Goal: Information Seeking & Learning: Find specific fact

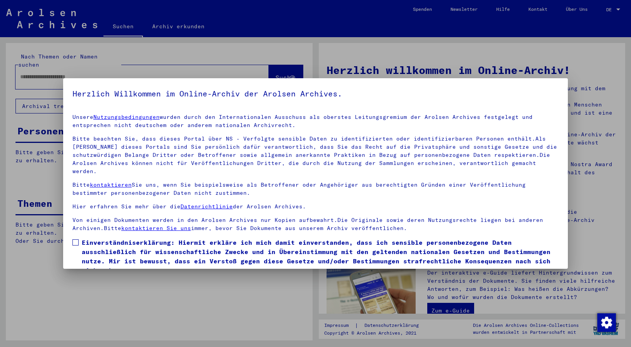
click at [77, 239] on span at bounding box center [75, 242] width 6 height 6
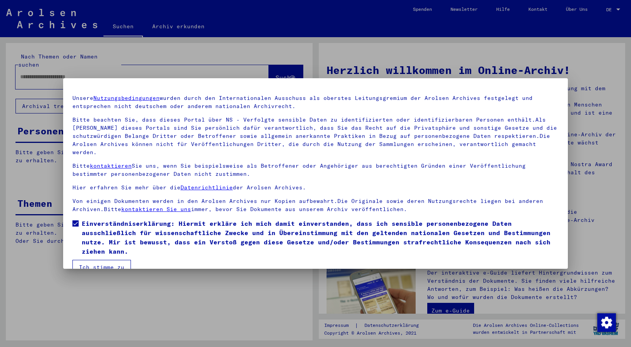
scroll to position [26, 0]
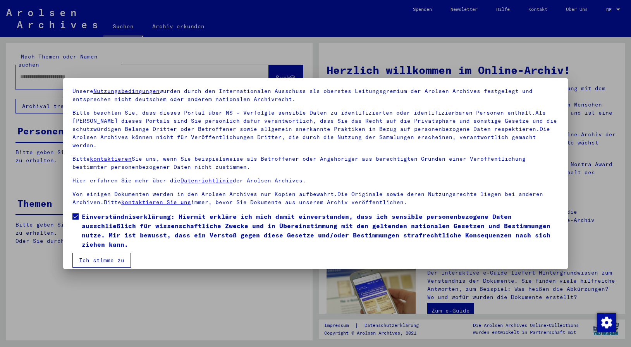
click at [95, 256] on button "Ich stimme zu" at bounding box center [101, 260] width 58 height 15
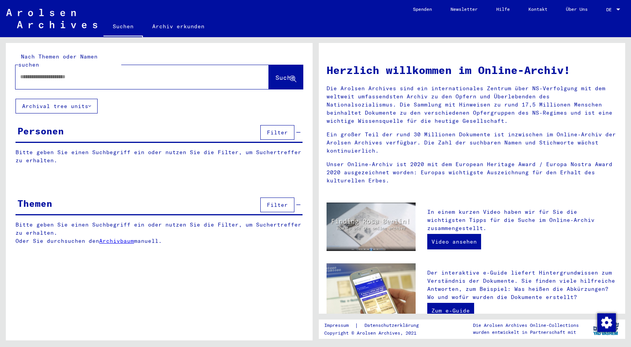
click at [39, 73] on input "text" at bounding box center [132, 77] width 225 height 8
type input "**********"
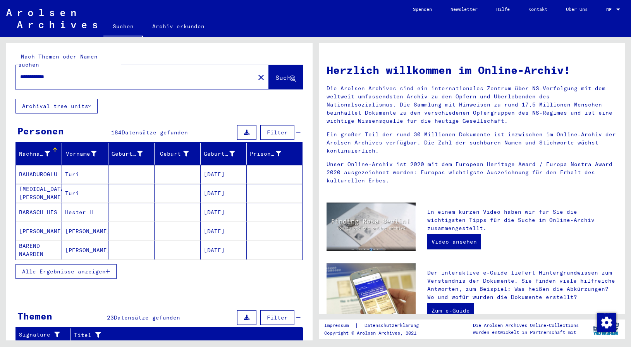
click at [75, 268] on span "Alle Ergebnisse anzeigen" at bounding box center [64, 271] width 84 height 7
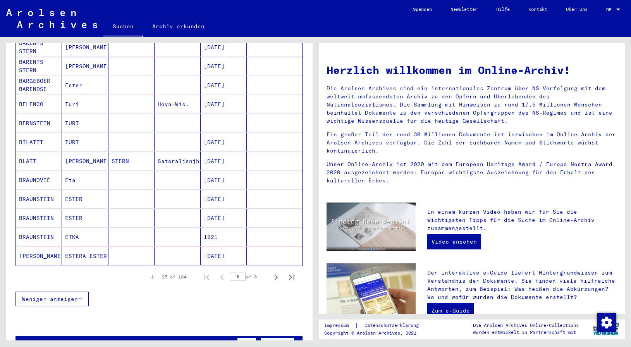
scroll to position [376, 0]
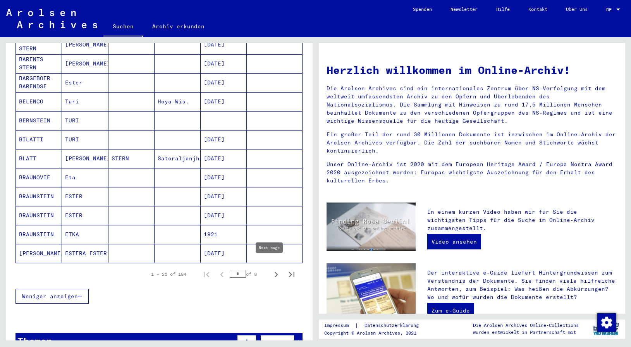
click at [271, 269] on icon "Next page" at bounding box center [276, 274] width 11 height 11
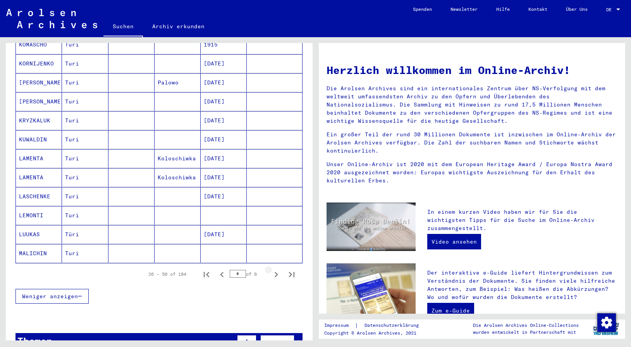
click at [271, 269] on icon "Next page" at bounding box center [276, 274] width 11 height 11
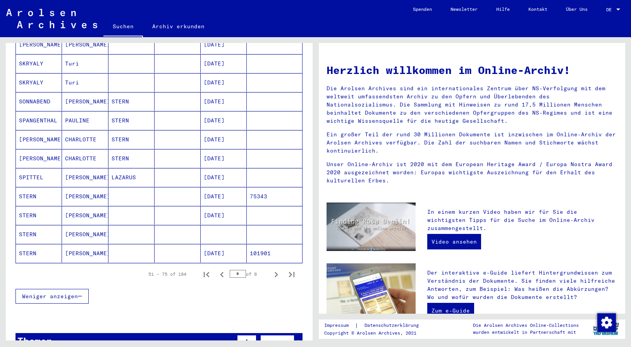
click at [27, 189] on mat-cell "STERN" at bounding box center [39, 196] width 46 height 19
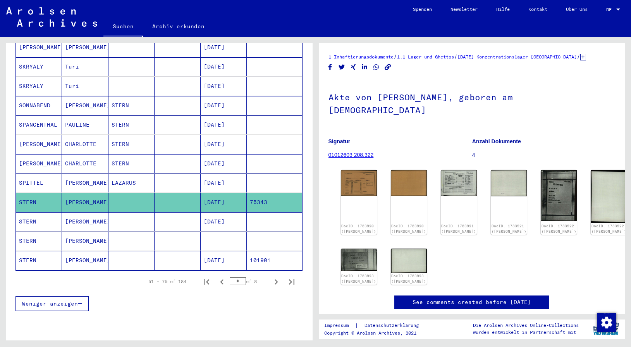
scroll to position [381, 0]
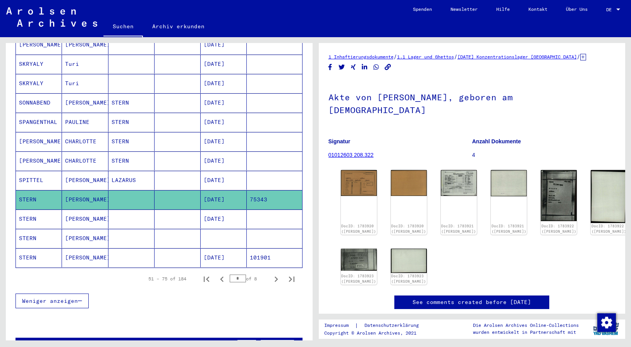
click at [29, 209] on mat-cell "STERN" at bounding box center [39, 218] width 46 height 19
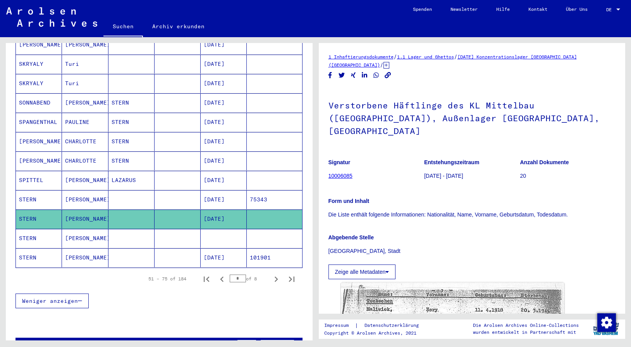
click at [25, 229] on mat-cell "STERN" at bounding box center [39, 238] width 46 height 19
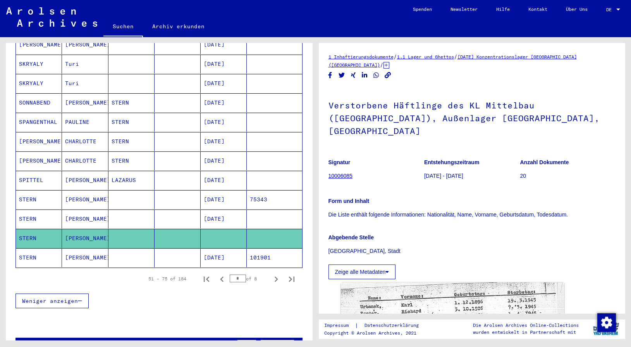
click at [28, 250] on mat-cell "STERN" at bounding box center [39, 257] width 46 height 19
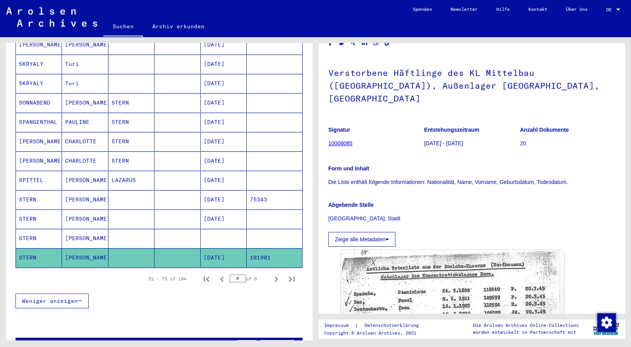
scroll to position [42, 0]
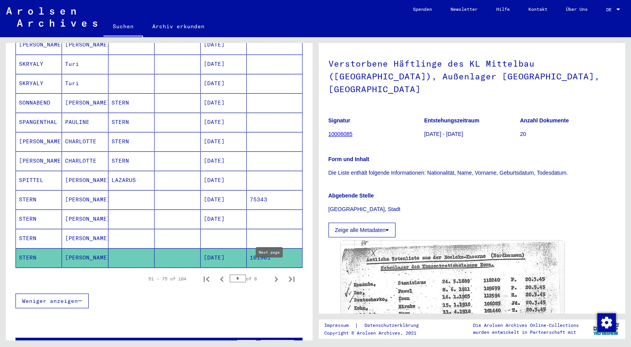
click at [271, 274] on icon "Next page" at bounding box center [276, 279] width 11 height 11
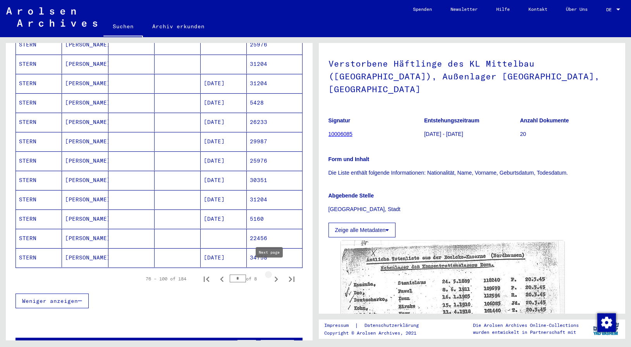
type input "*"
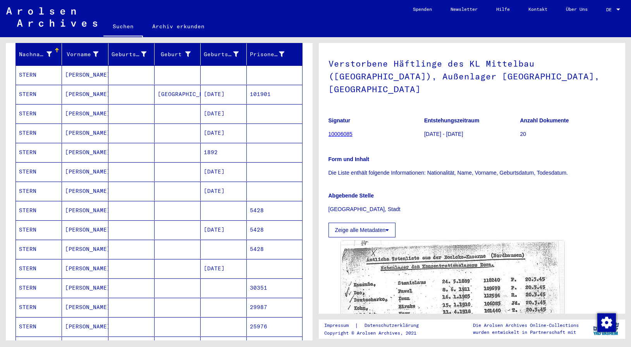
scroll to position [47, 0]
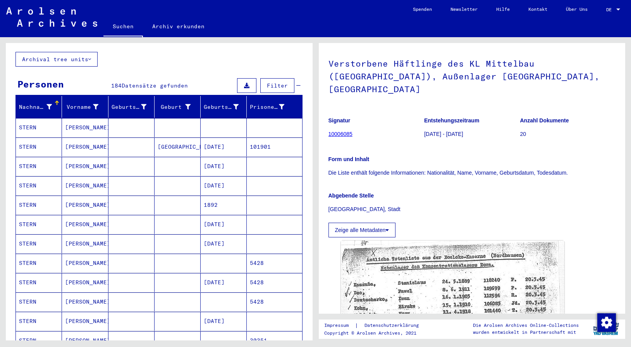
click at [28, 161] on mat-cell "STERN" at bounding box center [39, 166] width 46 height 19
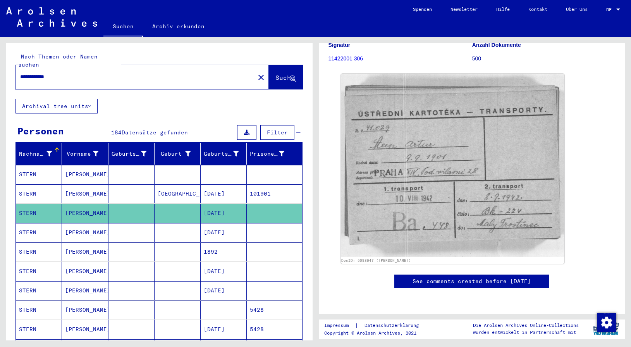
drag, startPoint x: 71, startPoint y: 67, endPoint x: 3, endPoint y: 65, distance: 67.8
click at [20, 73] on input "**********" at bounding box center [135, 77] width 230 height 8
type input "**********"
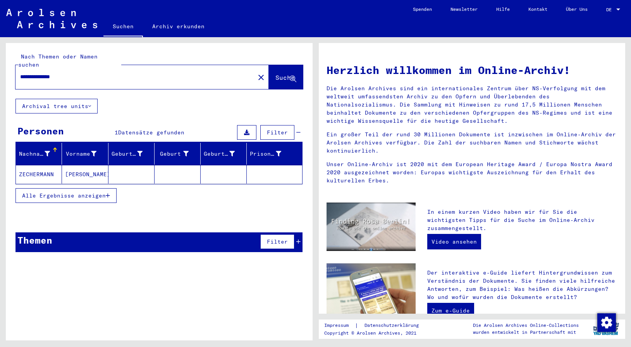
click at [38, 165] on mat-cell "ZECHERMANN" at bounding box center [39, 174] width 46 height 19
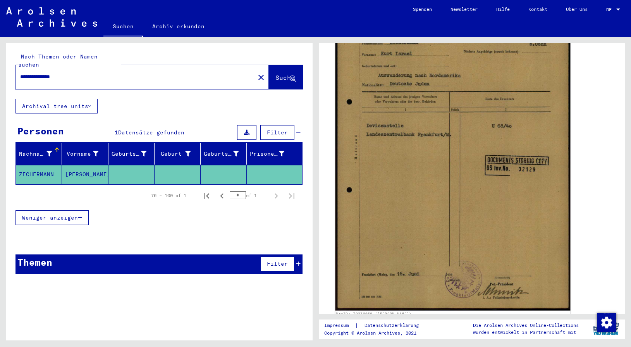
scroll to position [209, 0]
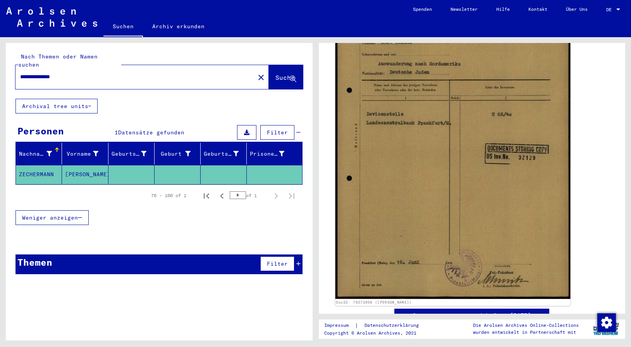
click at [435, 180] on img at bounding box center [452, 134] width 235 height 330
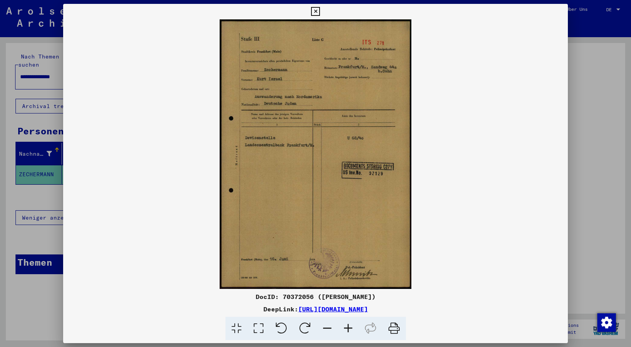
click at [316, 108] on img at bounding box center [315, 153] width 504 height 269
click at [346, 330] on icon at bounding box center [348, 329] width 21 height 24
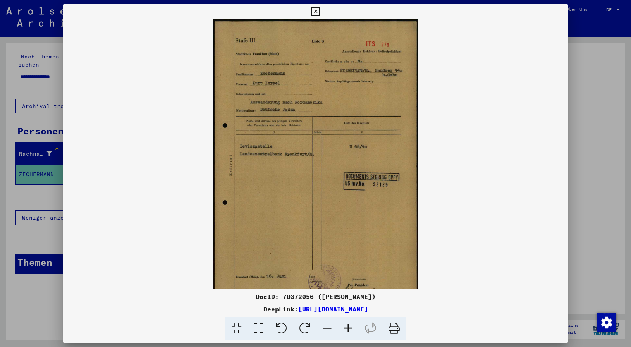
click at [346, 330] on icon at bounding box center [348, 329] width 21 height 24
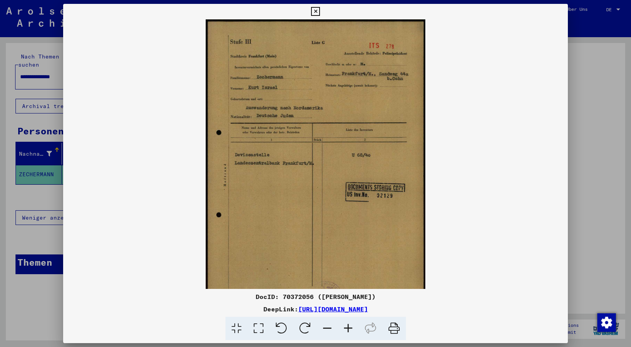
click at [346, 330] on icon at bounding box center [348, 329] width 21 height 24
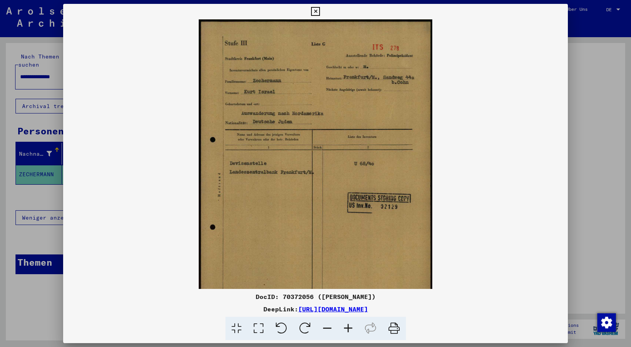
click at [346, 330] on icon at bounding box center [348, 329] width 21 height 24
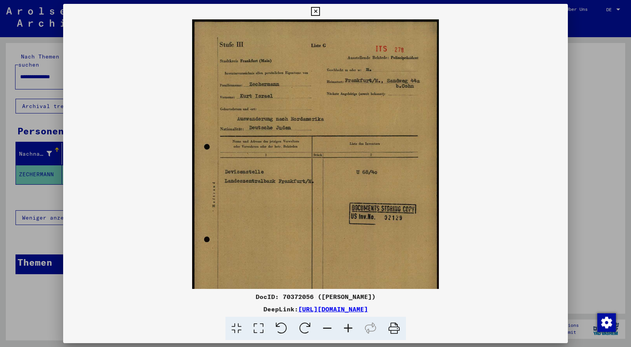
click at [347, 330] on icon at bounding box center [348, 329] width 21 height 24
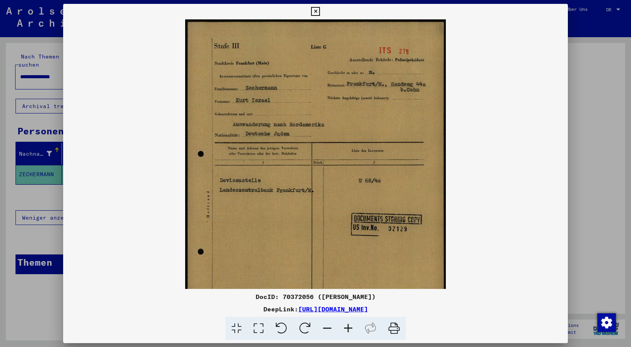
click at [347, 330] on icon at bounding box center [348, 329] width 21 height 24
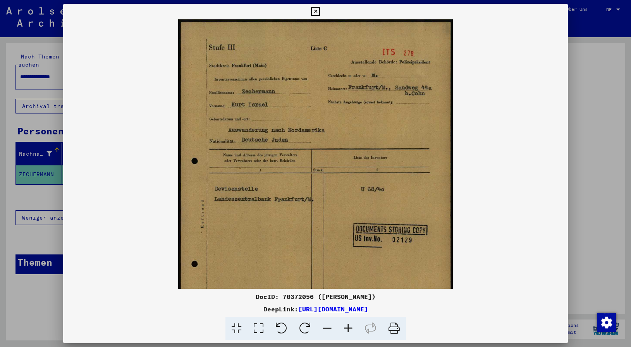
click at [347, 330] on icon at bounding box center [348, 329] width 21 height 24
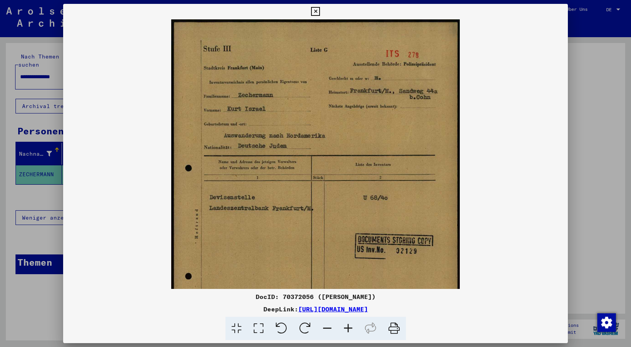
click at [347, 330] on icon at bounding box center [348, 329] width 21 height 24
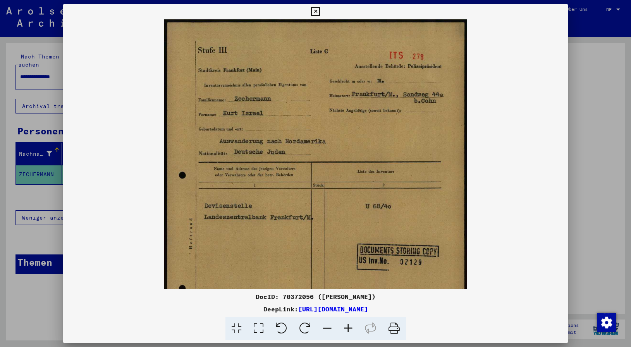
click at [347, 329] on icon at bounding box center [348, 329] width 21 height 24
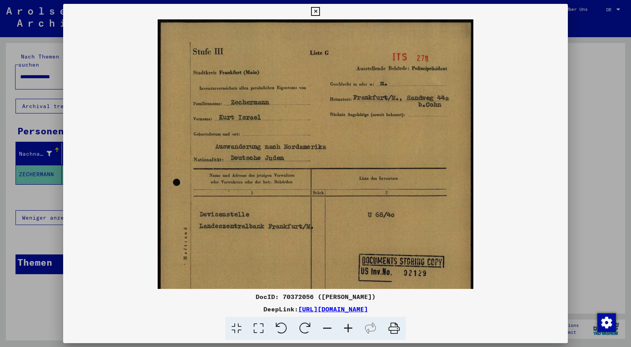
click at [347, 329] on icon at bounding box center [348, 329] width 21 height 24
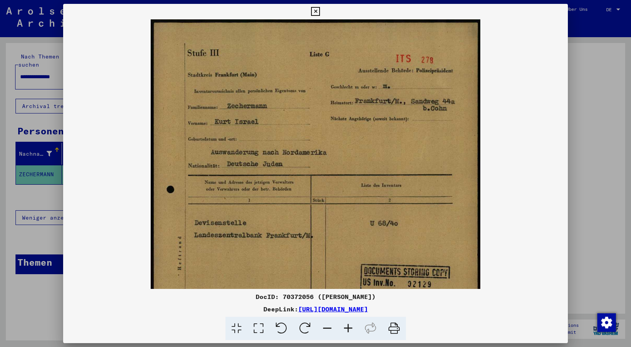
click at [348, 329] on icon at bounding box center [348, 329] width 21 height 24
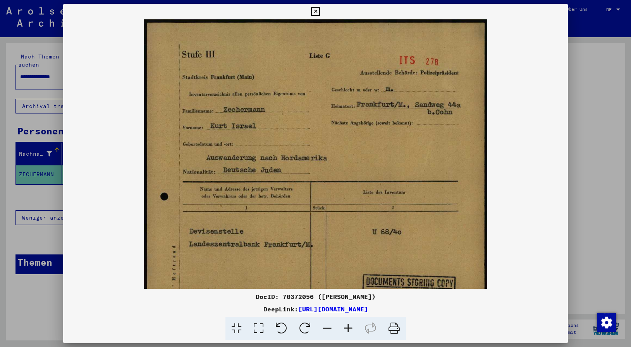
click at [348, 329] on icon at bounding box center [348, 329] width 21 height 24
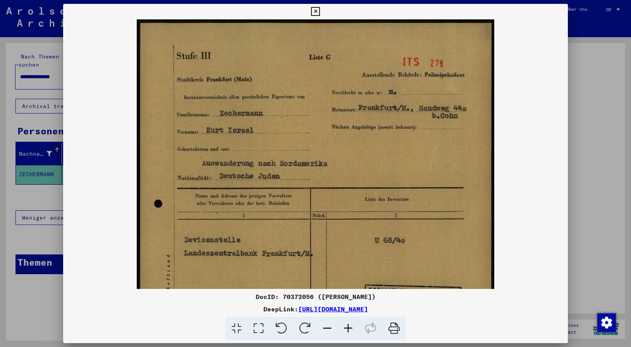
click at [348, 329] on icon at bounding box center [348, 329] width 21 height 24
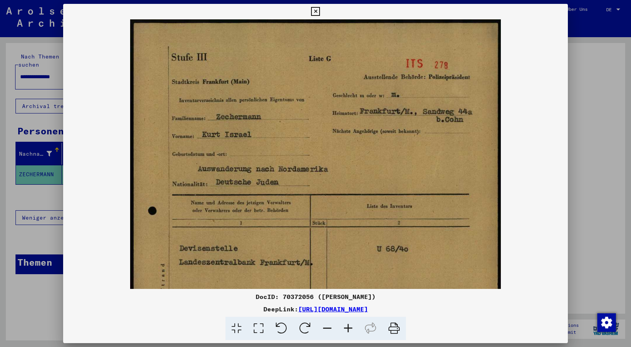
click at [348, 329] on icon at bounding box center [348, 329] width 21 height 24
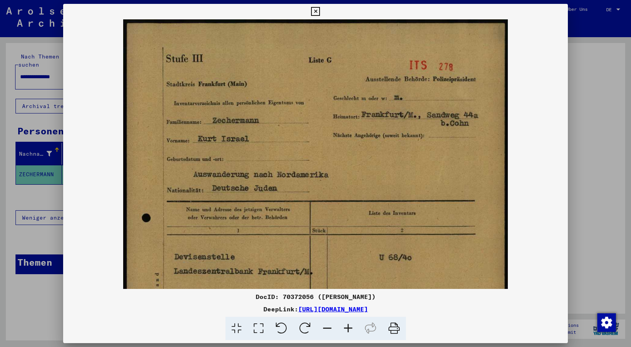
click at [348, 329] on icon at bounding box center [348, 329] width 21 height 24
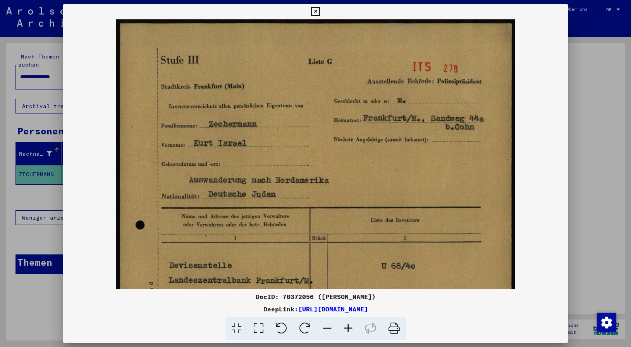
click at [348, 329] on icon at bounding box center [348, 329] width 21 height 24
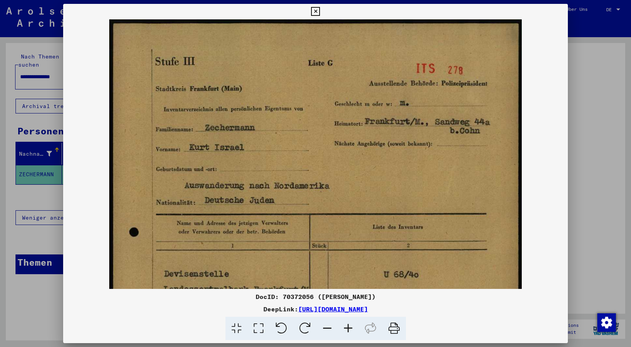
click at [348, 328] on icon at bounding box center [348, 329] width 21 height 24
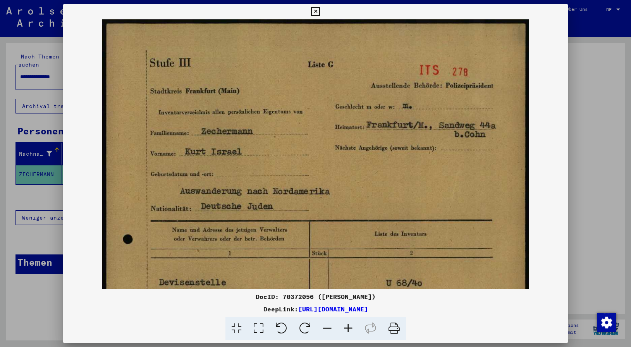
click at [348, 327] on icon at bounding box center [348, 329] width 21 height 24
click at [349, 326] on icon at bounding box center [348, 329] width 21 height 24
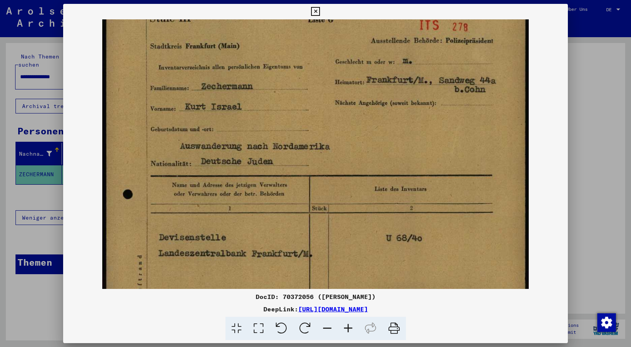
scroll to position [80, 0]
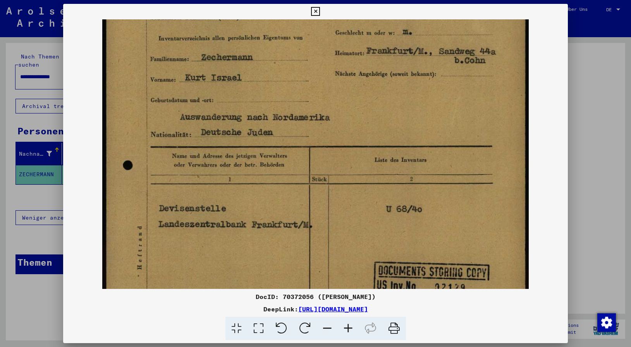
drag, startPoint x: 321, startPoint y: 250, endPoint x: 322, endPoint y: 165, distance: 86.0
click at [321, 171] on img at bounding box center [315, 244] width 426 height 599
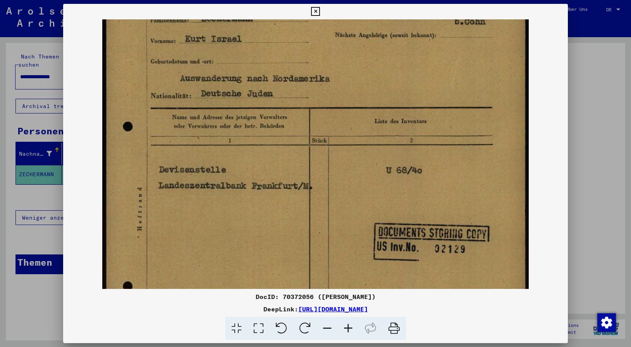
drag, startPoint x: 304, startPoint y: 243, endPoint x: 310, endPoint y: 171, distance: 71.9
click at [307, 183] on img at bounding box center [315, 206] width 426 height 599
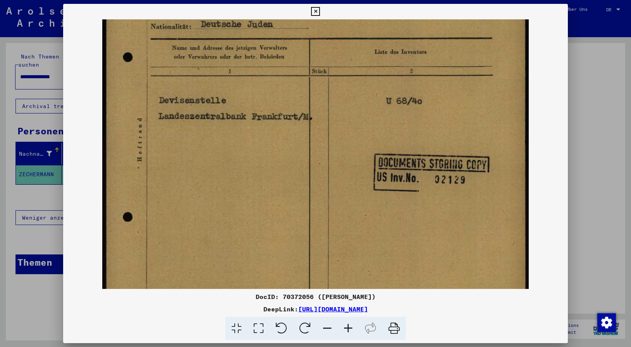
drag, startPoint x: 333, startPoint y: 235, endPoint x: 322, endPoint y: 157, distance: 79.0
click at [321, 163] on img at bounding box center [315, 136] width 426 height 599
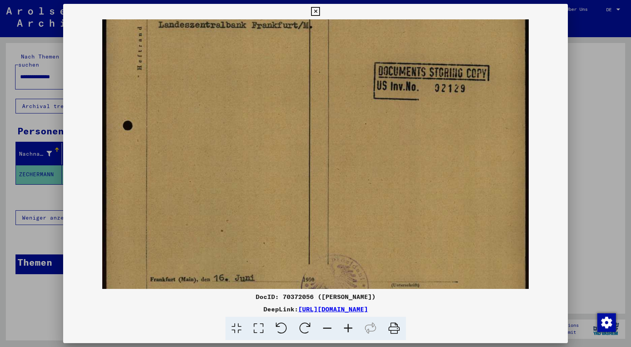
drag, startPoint x: 326, startPoint y: 240, endPoint x: 326, endPoint y: 165, distance: 75.1
click at [326, 168] on img at bounding box center [315, 45] width 426 height 599
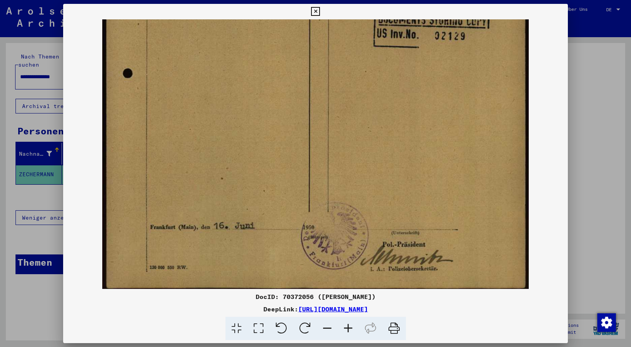
scroll to position [329, 0]
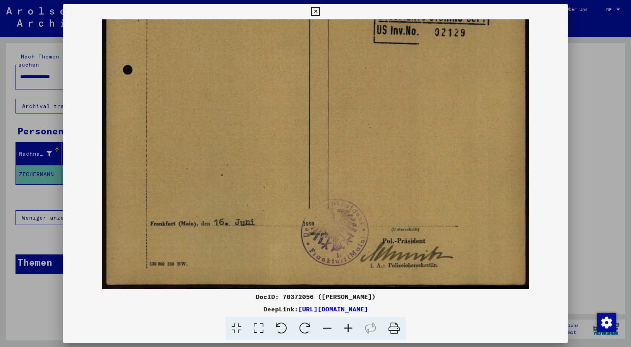
drag, startPoint x: 336, startPoint y: 232, endPoint x: 337, endPoint y: 172, distance: 60.0
drag, startPoint x: 316, startPoint y: 225, endPoint x: 321, endPoint y: 163, distance: 61.7
click at [320, 10] on icon at bounding box center [315, 11] width 9 height 9
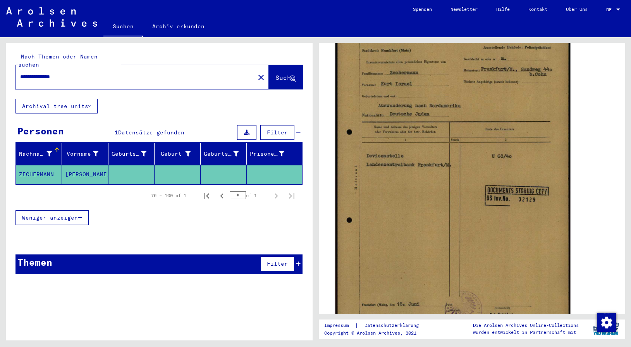
scroll to position [0, 0]
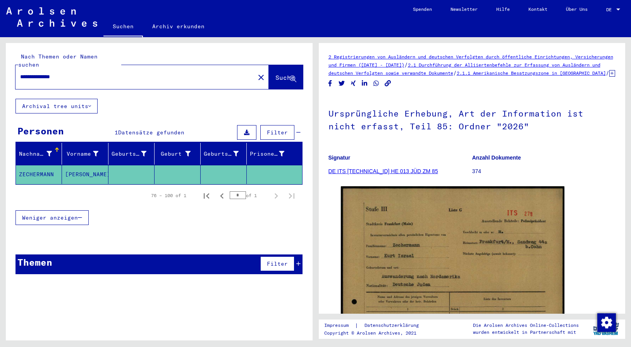
drag, startPoint x: 235, startPoint y: 187, endPoint x: 242, endPoint y: 187, distance: 7.8
click at [242, 191] on input "*" at bounding box center [238, 195] width 16 height 8
type input "*"
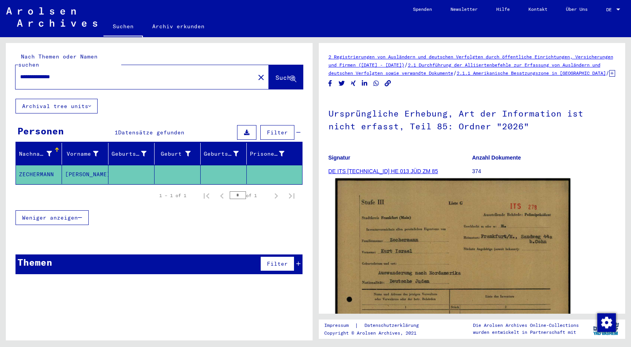
click at [435, 266] on img at bounding box center [452, 343] width 235 height 330
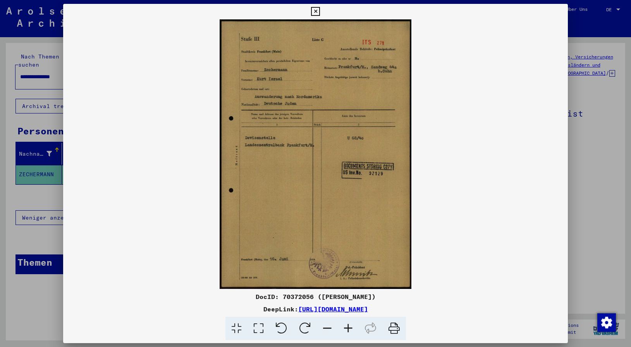
click at [349, 326] on icon at bounding box center [348, 329] width 21 height 24
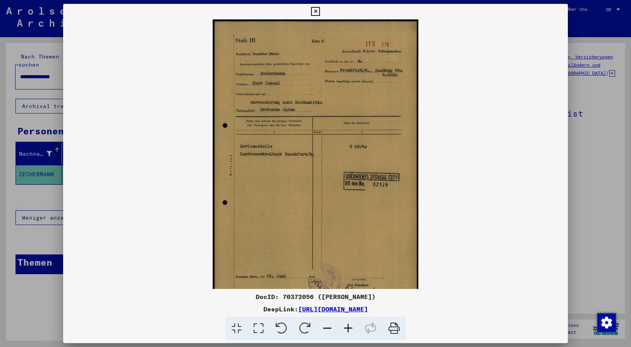
click at [349, 326] on icon at bounding box center [348, 329] width 21 height 24
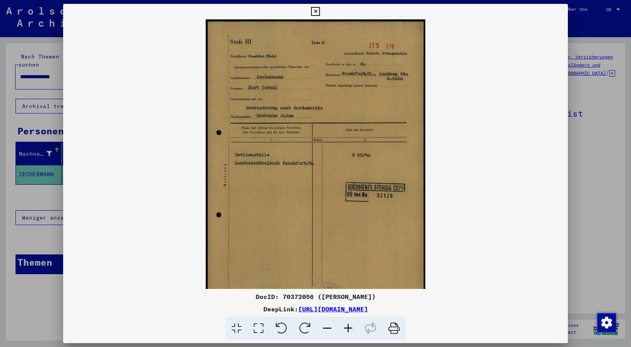
click at [349, 326] on icon at bounding box center [348, 329] width 21 height 24
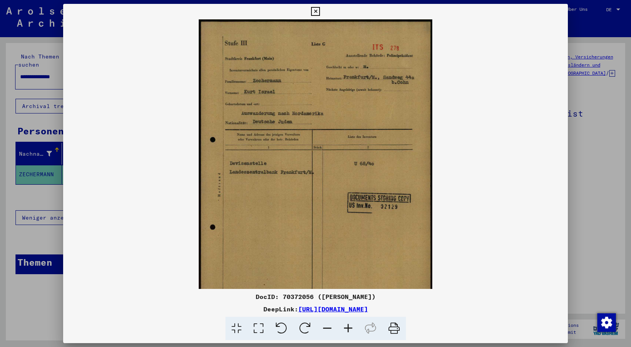
click at [349, 326] on icon at bounding box center [348, 329] width 21 height 24
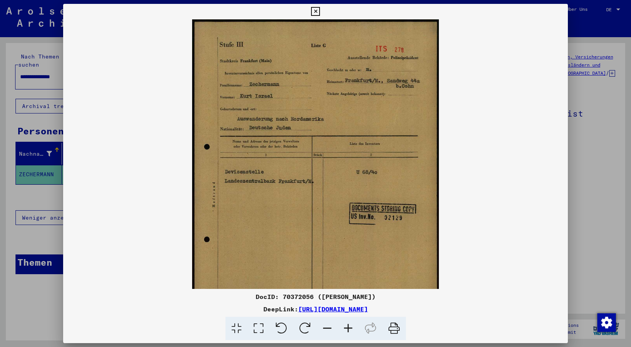
click at [349, 326] on icon at bounding box center [348, 329] width 21 height 24
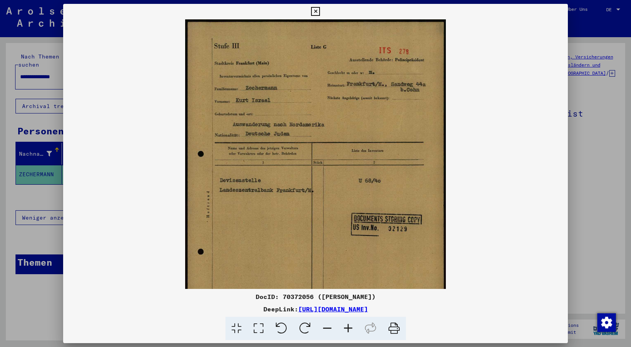
click at [349, 325] on icon at bounding box center [348, 329] width 21 height 24
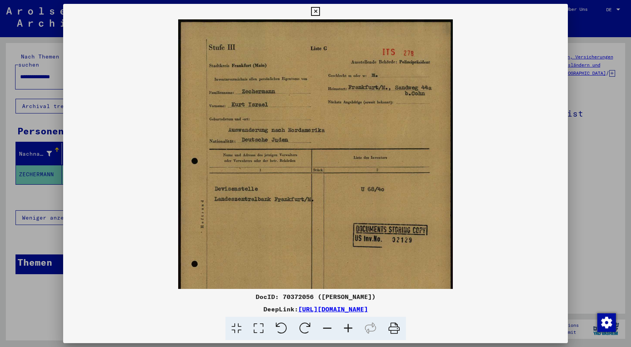
click at [349, 325] on icon at bounding box center [348, 329] width 21 height 24
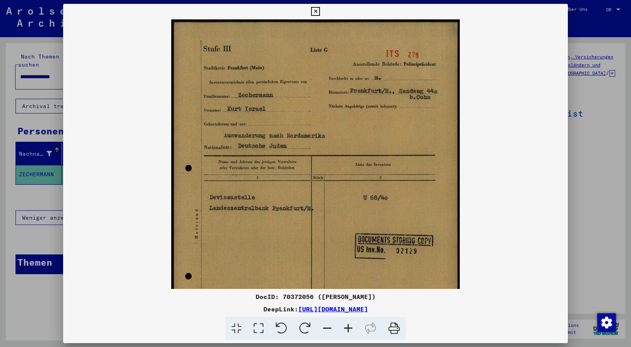
click at [348, 324] on icon at bounding box center [348, 329] width 21 height 24
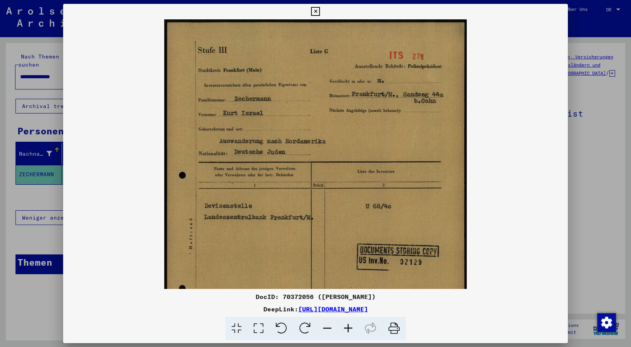
click at [348, 324] on icon at bounding box center [348, 329] width 21 height 24
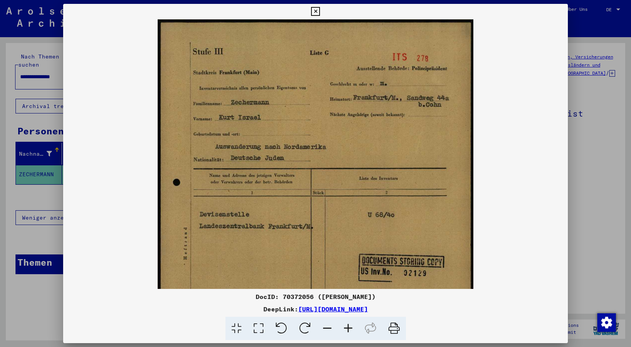
click at [348, 323] on icon at bounding box center [348, 329] width 21 height 24
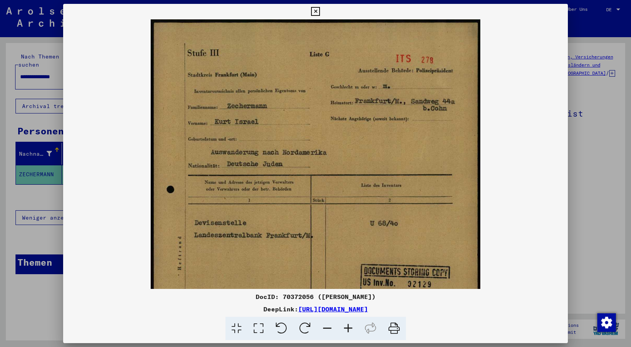
click at [348, 323] on icon at bounding box center [348, 329] width 21 height 24
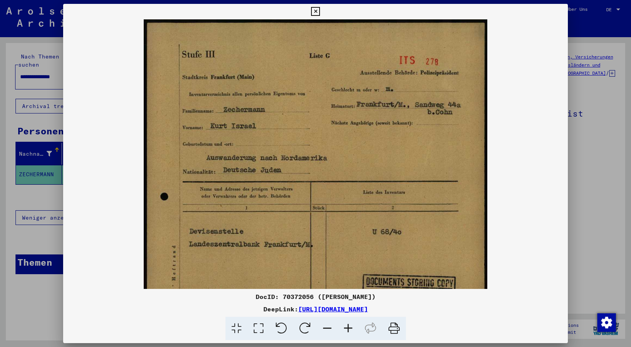
click at [348, 323] on icon at bounding box center [348, 329] width 21 height 24
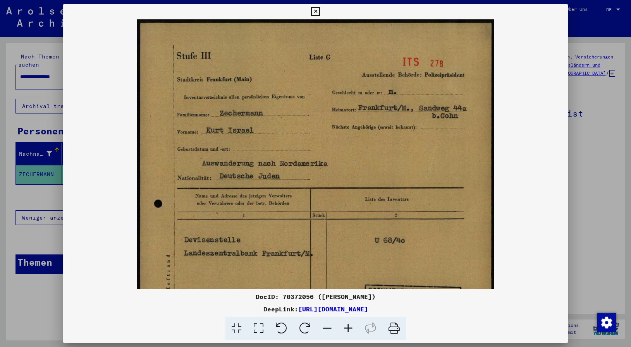
click at [348, 323] on icon at bounding box center [348, 329] width 21 height 24
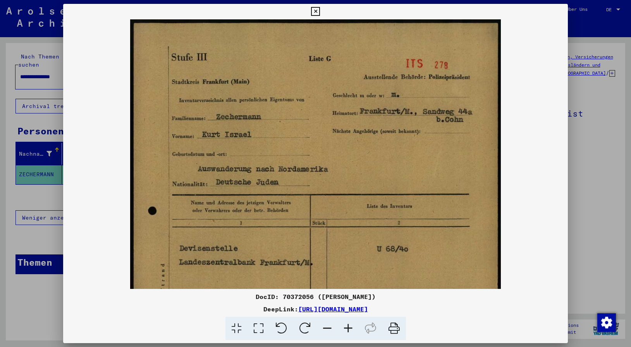
click at [348, 323] on icon at bounding box center [348, 329] width 21 height 24
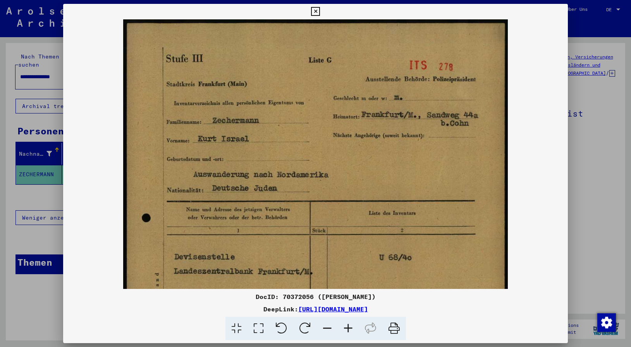
click at [348, 323] on icon at bounding box center [348, 329] width 21 height 24
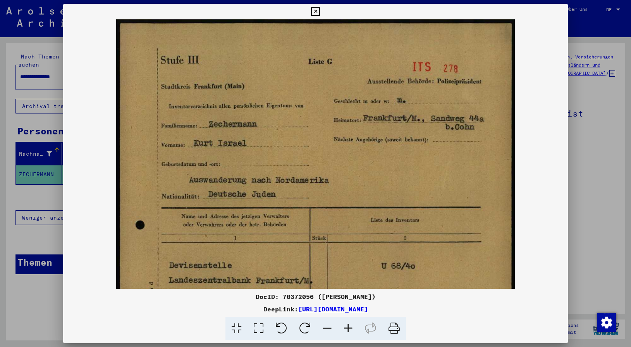
click at [348, 323] on icon at bounding box center [348, 329] width 21 height 24
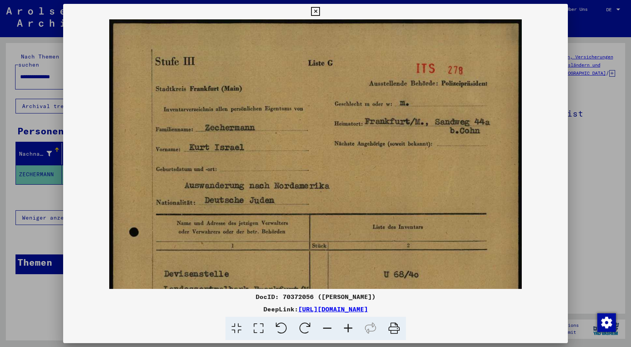
click at [348, 323] on icon at bounding box center [348, 329] width 21 height 24
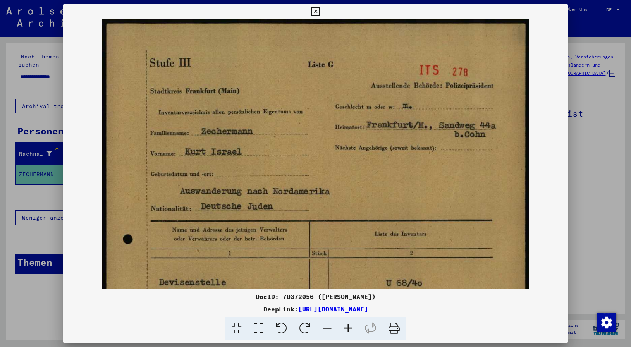
click at [348, 323] on icon at bounding box center [348, 329] width 21 height 24
click at [348, 322] on icon at bounding box center [348, 329] width 21 height 24
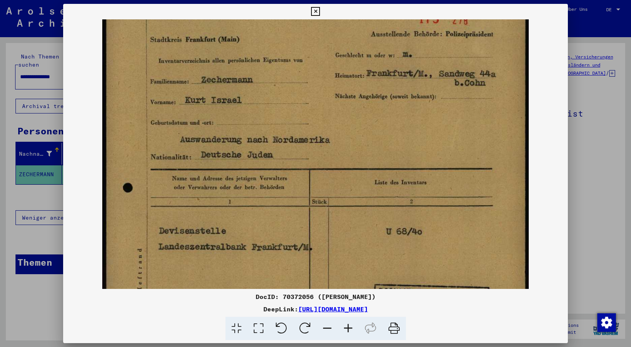
drag, startPoint x: 360, startPoint y: 262, endPoint x: 369, endPoint y: 192, distance: 71.0
click at [367, 205] on img at bounding box center [315, 267] width 426 height 599
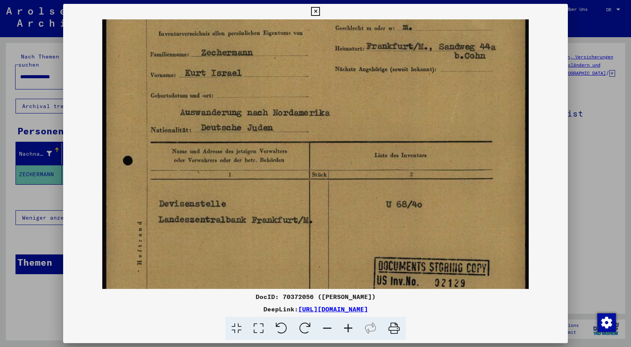
drag, startPoint x: 365, startPoint y: 264, endPoint x: 369, endPoint y: 212, distance: 52.4
click at [369, 219] on img at bounding box center [315, 240] width 426 height 599
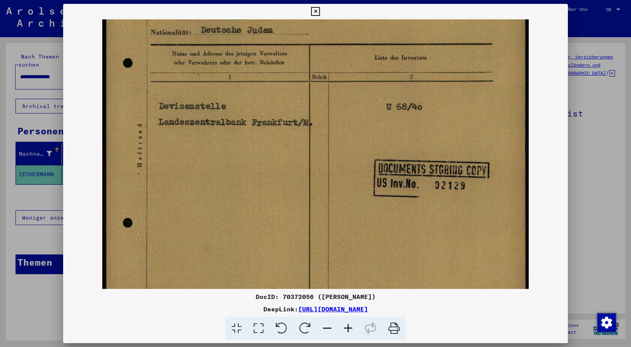
drag, startPoint x: 316, startPoint y: 261, endPoint x: 324, endPoint y: 181, distance: 80.6
click at [324, 181] on img at bounding box center [315, 142] width 426 height 599
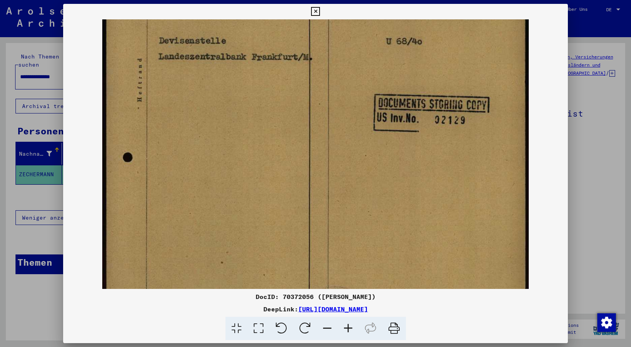
drag, startPoint x: 332, startPoint y: 219, endPoint x: 333, endPoint y: 151, distance: 67.8
click at [334, 159] on img at bounding box center [315, 77] width 426 height 599
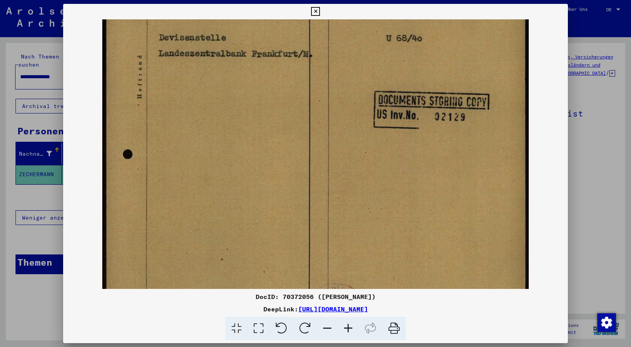
scroll to position [329, 0]
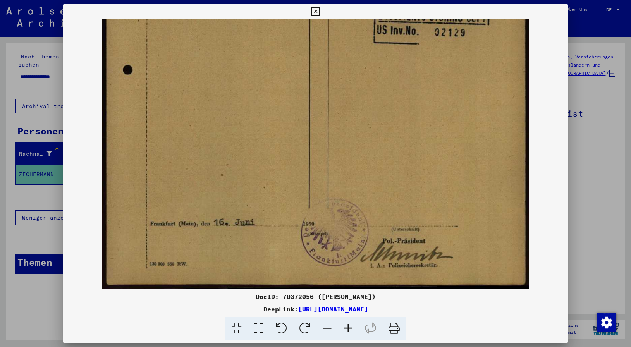
drag, startPoint x: 343, startPoint y: 242, endPoint x: 367, endPoint y: 130, distance: 114.8
drag, startPoint x: 301, startPoint y: 247, endPoint x: 280, endPoint y: 201, distance: 50.2
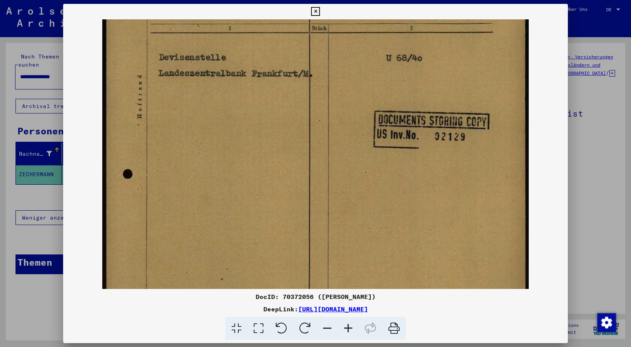
drag, startPoint x: 344, startPoint y: 174, endPoint x: 323, endPoint y: 285, distance: 113.4
click at [322, 284] on img at bounding box center [315, 93] width 426 height 599
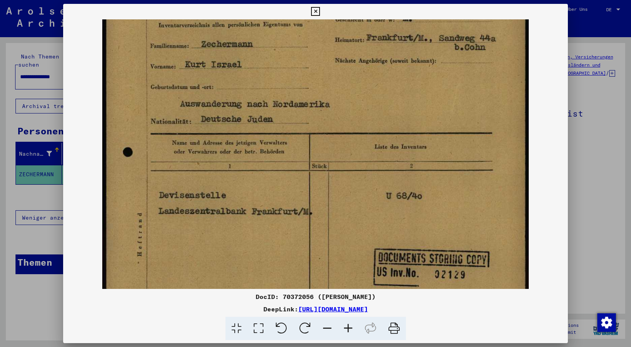
drag, startPoint x: 344, startPoint y: 148, endPoint x: 336, endPoint y: 288, distance: 139.9
click at [337, 287] on img at bounding box center [315, 231] width 426 height 599
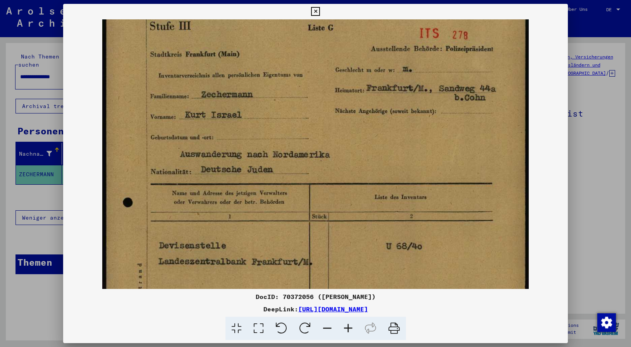
scroll to position [0, 0]
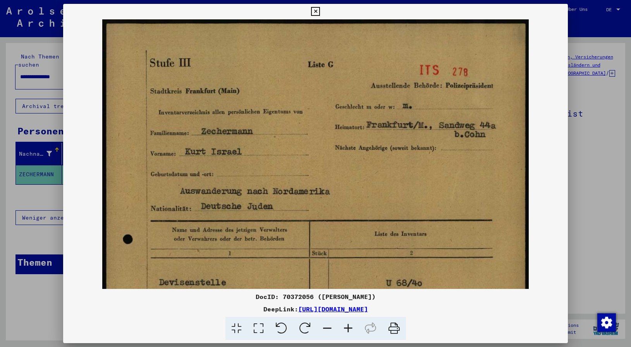
drag, startPoint x: 350, startPoint y: 161, endPoint x: 324, endPoint y: 266, distance: 108.4
click at [324, 266] on img at bounding box center [315, 318] width 426 height 599
drag, startPoint x: 335, startPoint y: 181, endPoint x: 321, endPoint y: 232, distance: 52.5
click at [321, 232] on img at bounding box center [315, 318] width 426 height 599
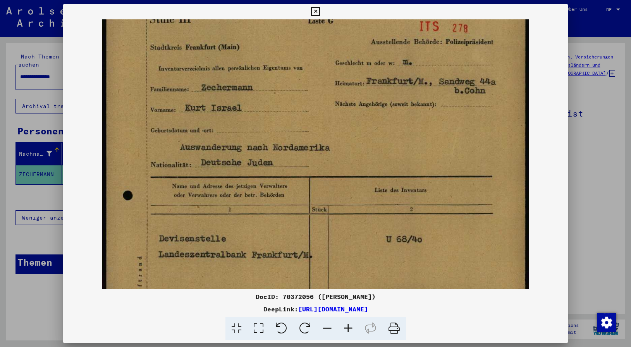
drag, startPoint x: 325, startPoint y: 227, endPoint x: 337, endPoint y: 156, distance: 71.9
click at [336, 157] on img at bounding box center [315, 275] width 426 height 599
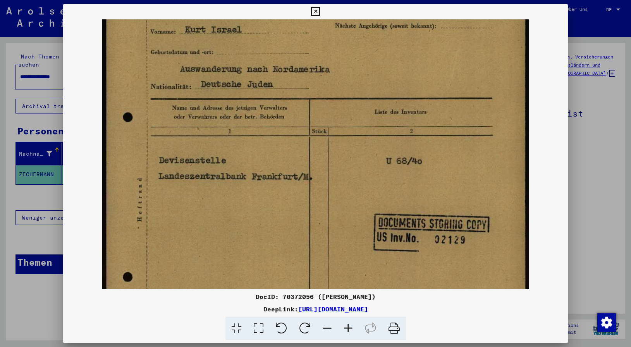
drag, startPoint x: 325, startPoint y: 227, endPoint x: 338, endPoint y: 174, distance: 54.1
click at [338, 174] on img at bounding box center [315, 196] width 426 height 599
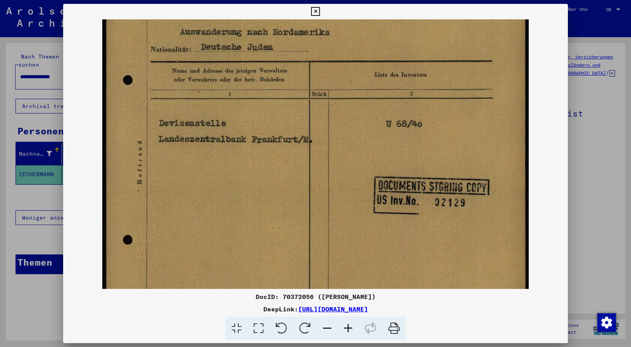
scroll to position [167, 0]
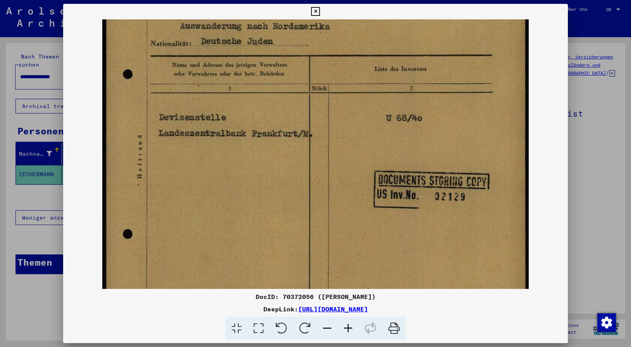
drag, startPoint x: 323, startPoint y: 252, endPoint x: 333, endPoint y: 206, distance: 47.5
click at [332, 208] on img at bounding box center [315, 153] width 426 height 599
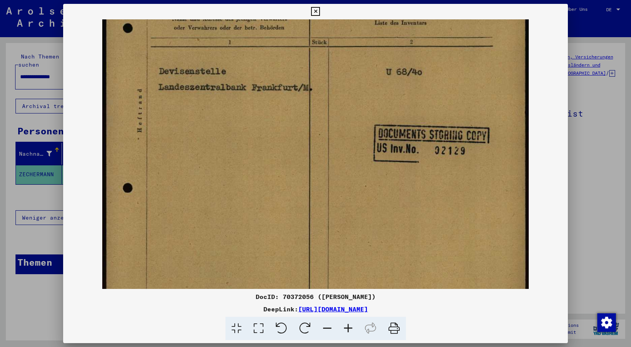
drag, startPoint x: 333, startPoint y: 249, endPoint x: 340, endPoint y: 199, distance: 50.0
click at [340, 201] on img at bounding box center [315, 107] width 426 height 599
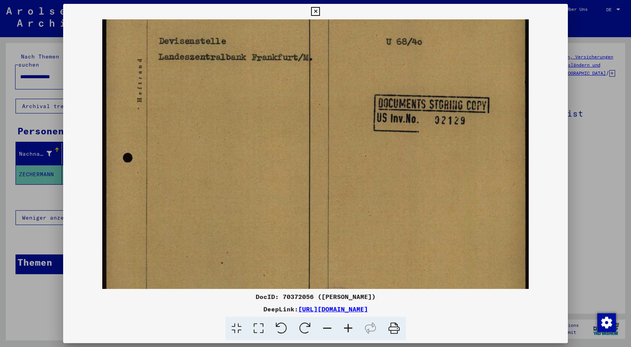
drag, startPoint x: 376, startPoint y: 273, endPoint x: 380, endPoint y: 197, distance: 76.0
click at [377, 200] on img at bounding box center [315, 77] width 426 height 599
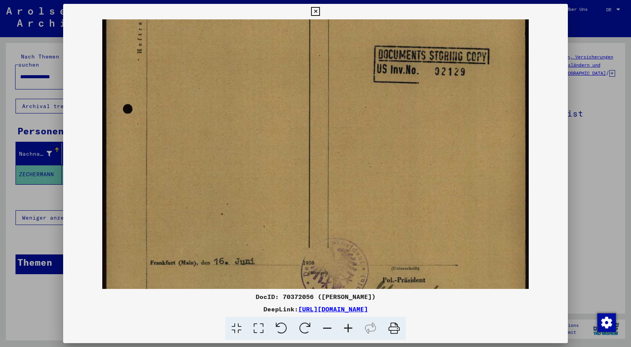
scroll to position [329, 0]
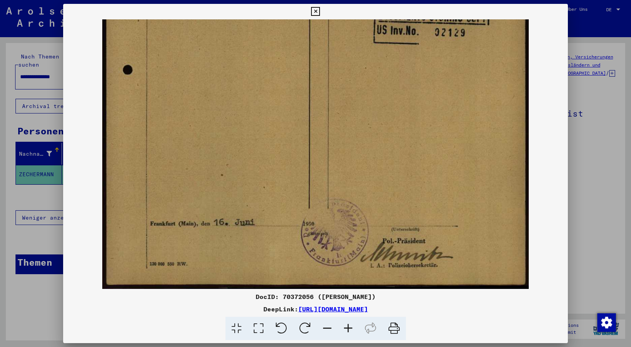
drag, startPoint x: 364, startPoint y: 258, endPoint x: 374, endPoint y: 194, distance: 64.7
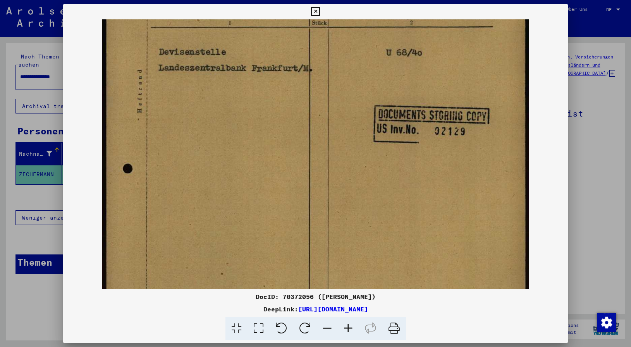
drag, startPoint x: 372, startPoint y: 183, endPoint x: 381, endPoint y: 280, distance: 97.6
click at [379, 269] on img at bounding box center [315, 88] width 426 height 599
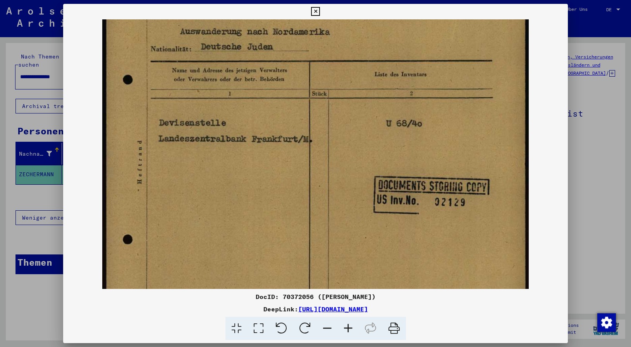
drag, startPoint x: 381, startPoint y: 153, endPoint x: 372, endPoint y: 240, distance: 88.0
click at [372, 240] on img at bounding box center [315, 159] width 426 height 599
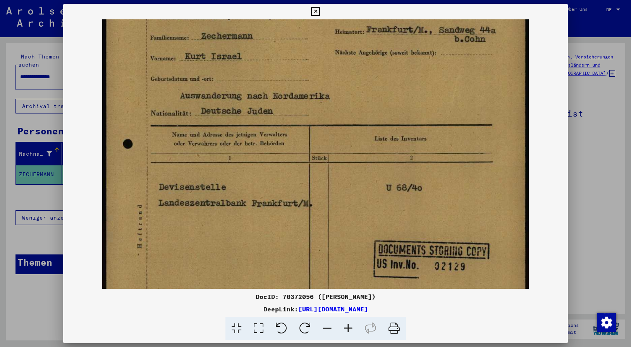
scroll to position [86, 0]
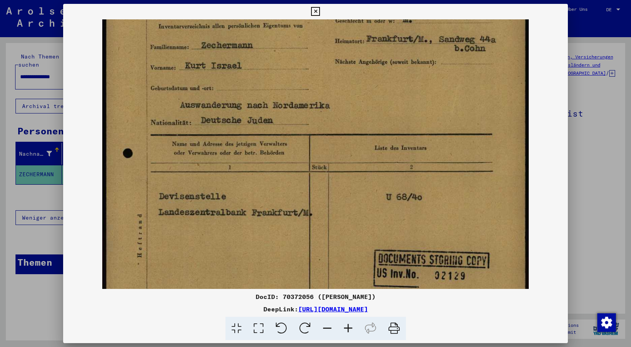
drag, startPoint x: 351, startPoint y: 192, endPoint x: 353, endPoint y: 220, distance: 28.0
click at [353, 220] on img at bounding box center [315, 232] width 426 height 599
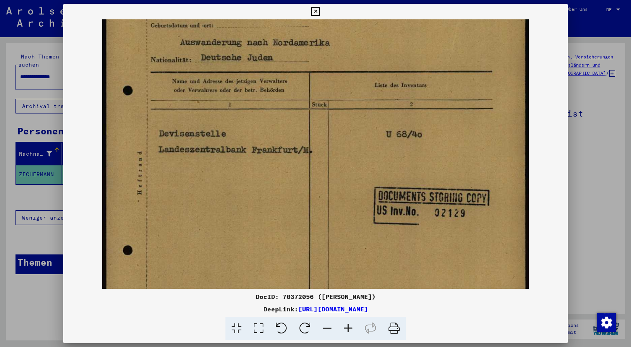
drag, startPoint x: 353, startPoint y: 225, endPoint x: 351, endPoint y: 159, distance: 65.1
click at [350, 161] on img at bounding box center [315, 170] width 426 height 599
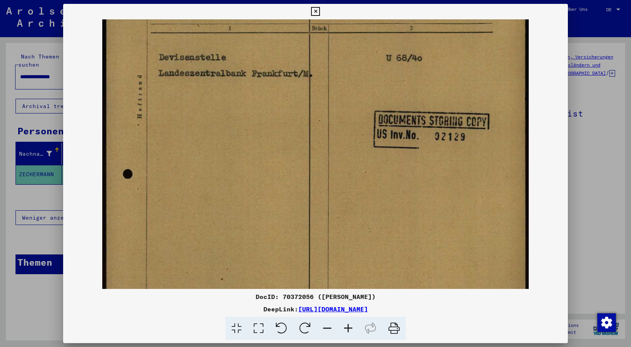
drag, startPoint x: 357, startPoint y: 249, endPoint x: 350, endPoint y: 170, distance: 79.3
click at [350, 170] on img at bounding box center [315, 93] width 426 height 599
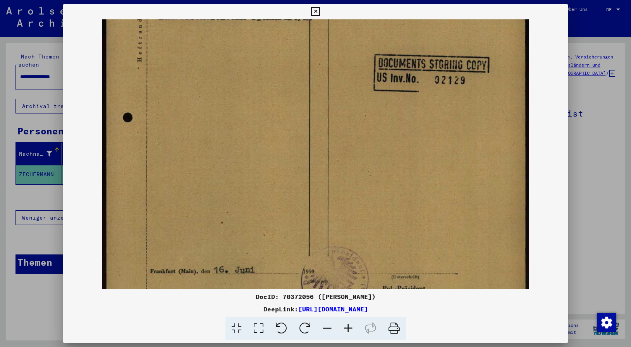
drag, startPoint x: 380, startPoint y: 240, endPoint x: 375, endPoint y: 187, distance: 52.9
click at [375, 187] on img at bounding box center [315, 37] width 426 height 599
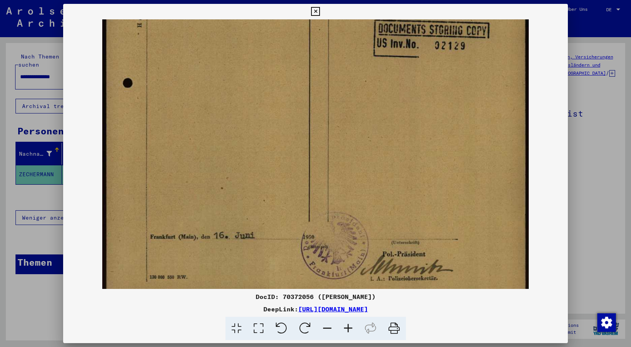
drag, startPoint x: 375, startPoint y: 243, endPoint x: 374, endPoint y: 172, distance: 70.9
click at [374, 173] on img at bounding box center [315, 2] width 426 height 599
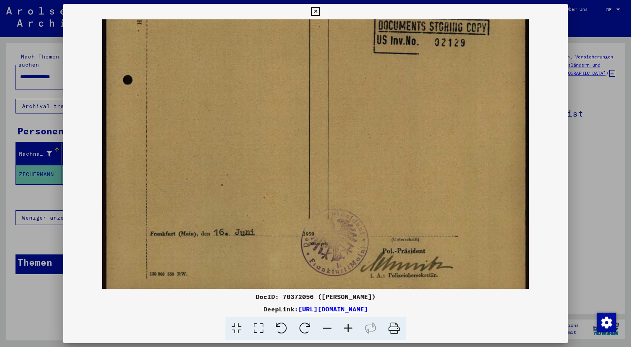
scroll to position [325, 0]
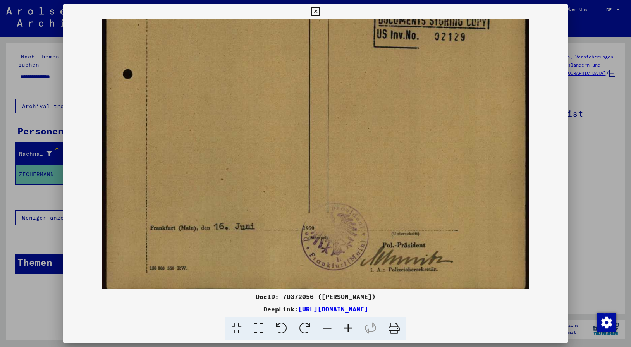
drag, startPoint x: 281, startPoint y: 186, endPoint x: 297, endPoint y: 190, distance: 16.4
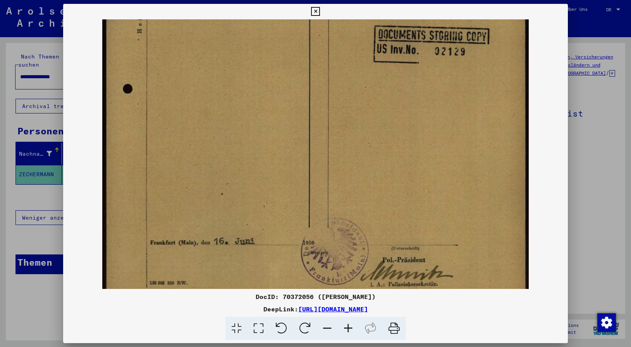
scroll to position [305, 0]
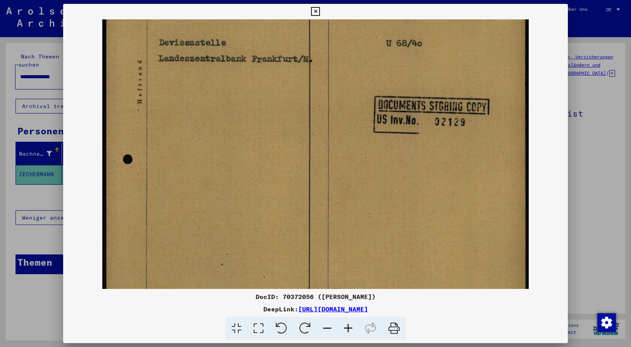
drag, startPoint x: 349, startPoint y: 182, endPoint x: 327, endPoint y: 279, distance: 99.6
click at [327, 278] on img at bounding box center [315, 79] width 426 height 599
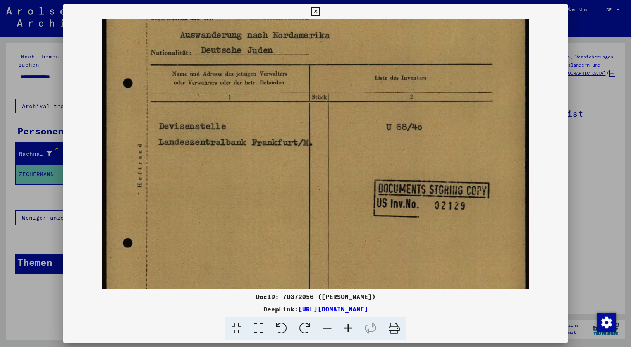
drag, startPoint x: 364, startPoint y: 155, endPoint x: 369, endPoint y: 263, distance: 107.7
click at [369, 259] on img at bounding box center [315, 162] width 426 height 599
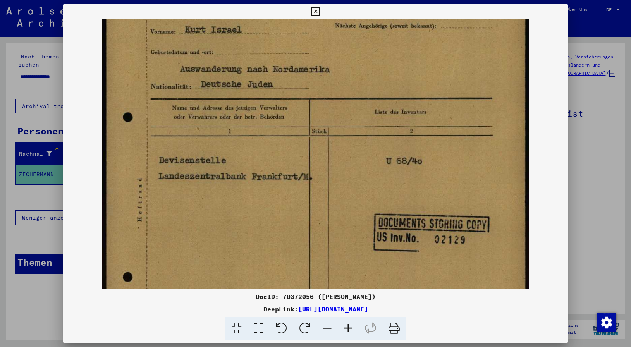
scroll to position [42, 0]
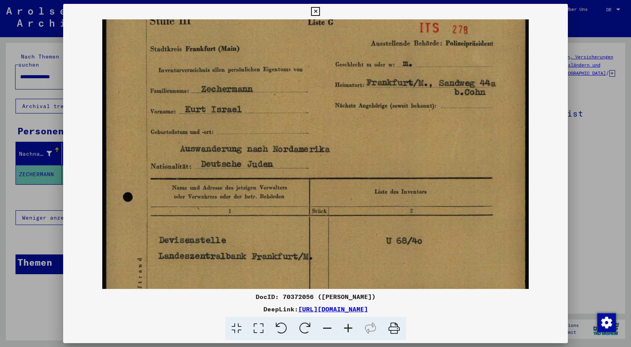
drag, startPoint x: 402, startPoint y: 96, endPoint x: 412, endPoint y: 233, distance: 137.8
click at [411, 230] on img at bounding box center [315, 276] width 426 height 599
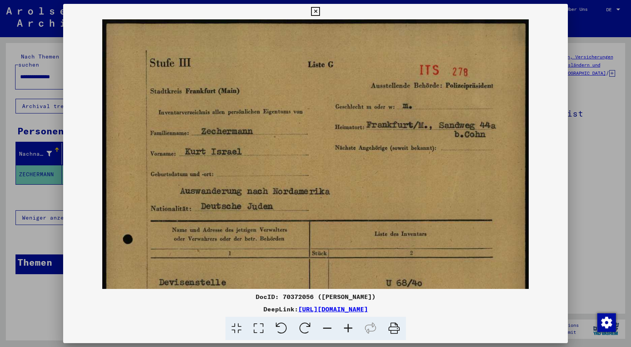
drag, startPoint x: 377, startPoint y: 164, endPoint x: 377, endPoint y: 204, distance: 39.9
click at [377, 201] on img at bounding box center [315, 318] width 426 height 599
click at [320, 12] on icon at bounding box center [315, 11] width 9 height 9
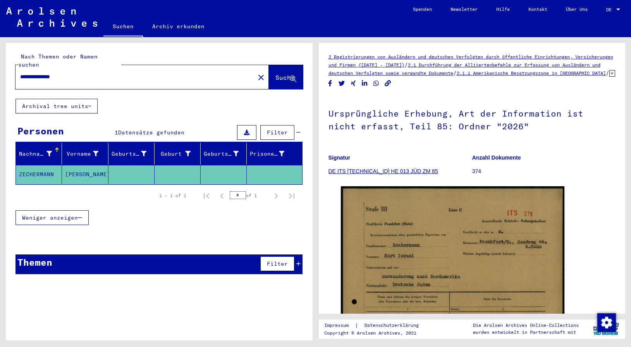
drag, startPoint x: 74, startPoint y: 68, endPoint x: -10, endPoint y: 65, distance: 84.4
click at [20, 73] on input "**********" at bounding box center [135, 77] width 230 height 8
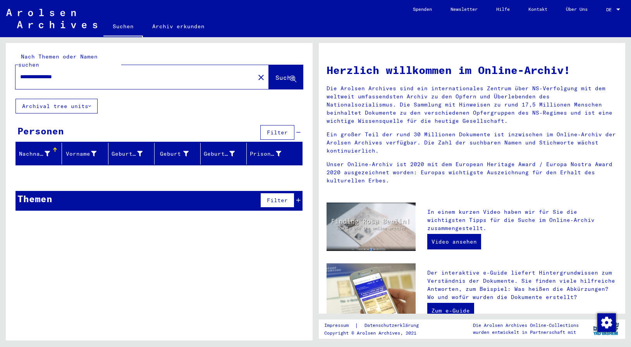
drag, startPoint x: 37, startPoint y: 69, endPoint x: 8, endPoint y: 67, distance: 29.1
click at [20, 73] on input "**********" at bounding box center [132, 77] width 225 height 8
drag, startPoint x: 37, startPoint y: 67, endPoint x: 88, endPoint y: 67, distance: 51.1
click at [88, 73] on input "**********" at bounding box center [132, 77] width 225 height 8
type input "**********"
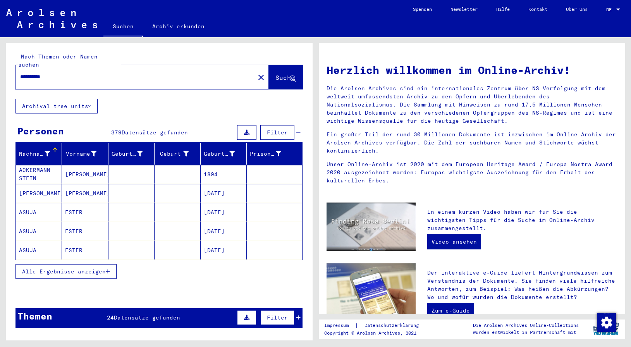
click at [65, 267] on button "Alle Ergebnisse anzeigen" at bounding box center [65, 271] width 101 height 15
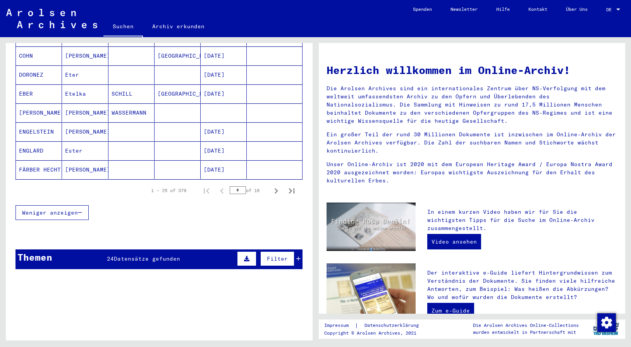
scroll to position [418, 0]
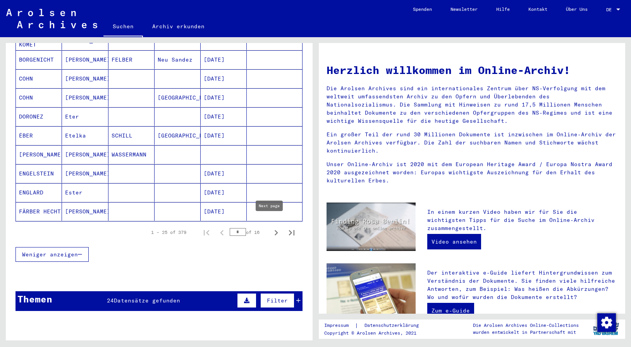
click at [271, 227] on icon "Next page" at bounding box center [276, 232] width 11 height 11
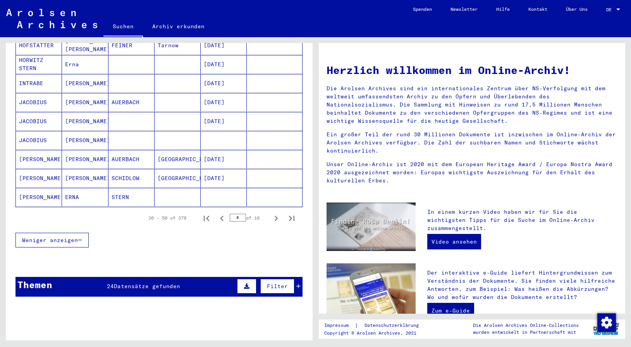
scroll to position [502, 0]
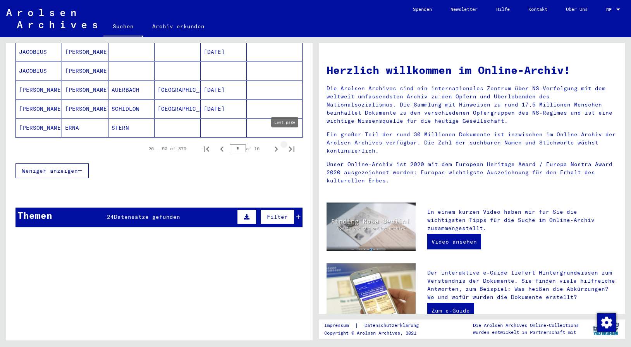
click at [286, 144] on icon "Last page" at bounding box center [291, 149] width 11 height 11
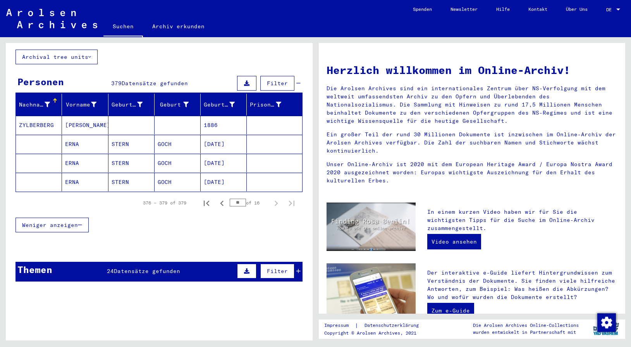
scroll to position [0, 0]
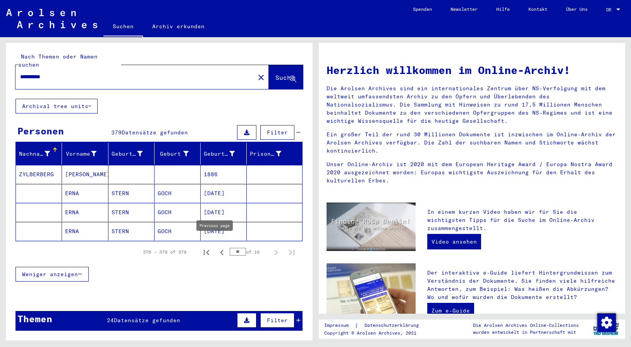
click at [216, 247] on icon "Previous page" at bounding box center [221, 252] width 11 height 11
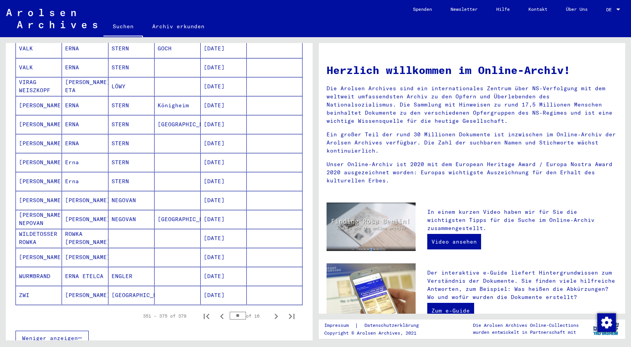
scroll to position [376, 0]
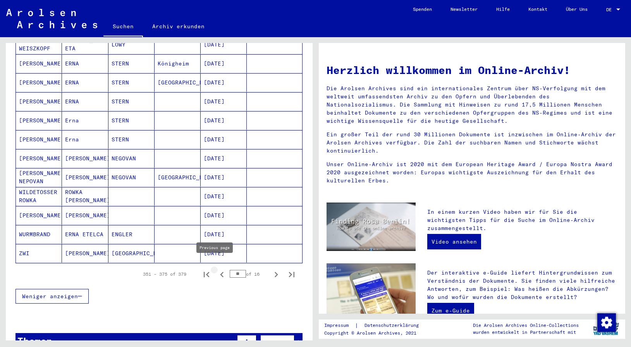
click at [216, 269] on icon "Previous page" at bounding box center [221, 274] width 11 height 11
type input "**"
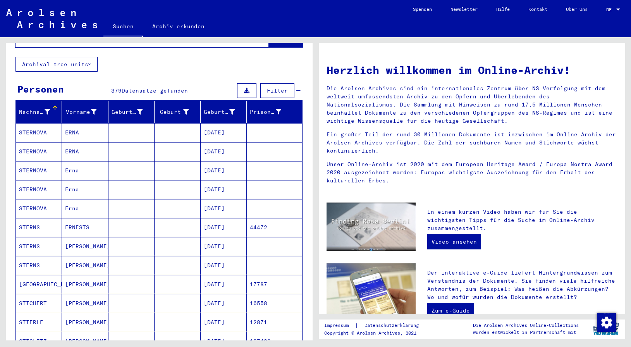
scroll to position [0, 0]
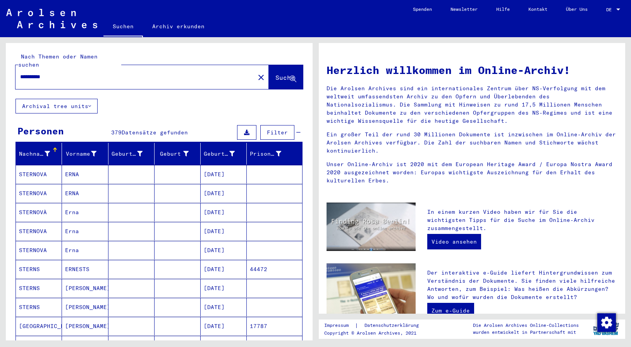
drag, startPoint x: 63, startPoint y: 60, endPoint x: 60, endPoint y: 72, distance: 11.8
click at [62, 63] on div "**********" at bounding box center [158, 71] width 287 height 36
drag, startPoint x: 60, startPoint y: 69, endPoint x: -12, endPoint y: 60, distance: 73.0
click at [20, 73] on input "**********" at bounding box center [132, 77] width 225 height 8
type input "**********"
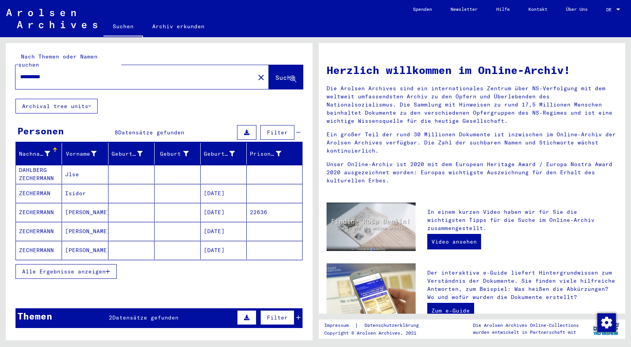
click at [102, 268] on span "Alle Ergebnisse anzeigen" at bounding box center [64, 271] width 84 height 7
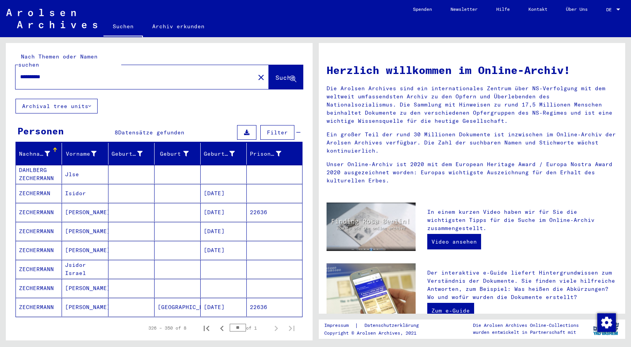
click at [27, 203] on mat-cell "ZECHERMANN" at bounding box center [39, 212] width 46 height 19
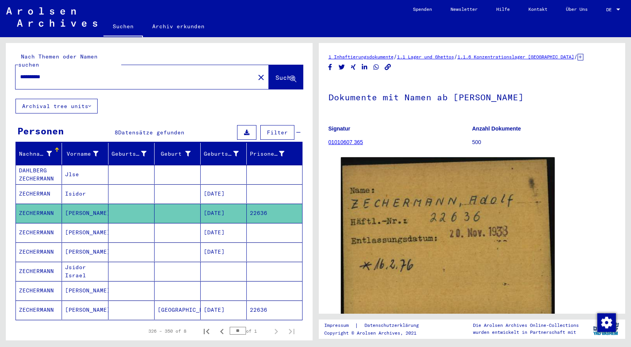
click at [33, 300] on mat-cell "ZECHERMANN" at bounding box center [39, 309] width 46 height 19
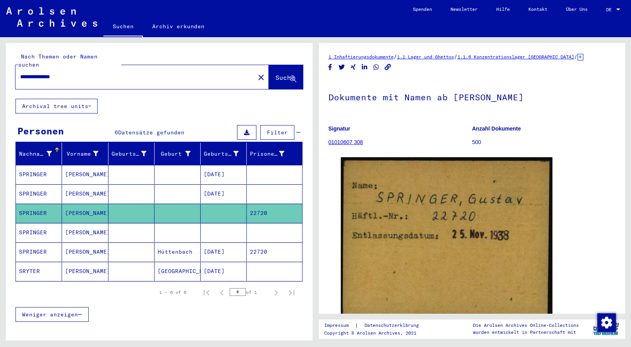
click at [27, 245] on mat-cell "SPRINGER" at bounding box center [39, 251] width 46 height 19
